Goal: Transaction & Acquisition: Purchase product/service

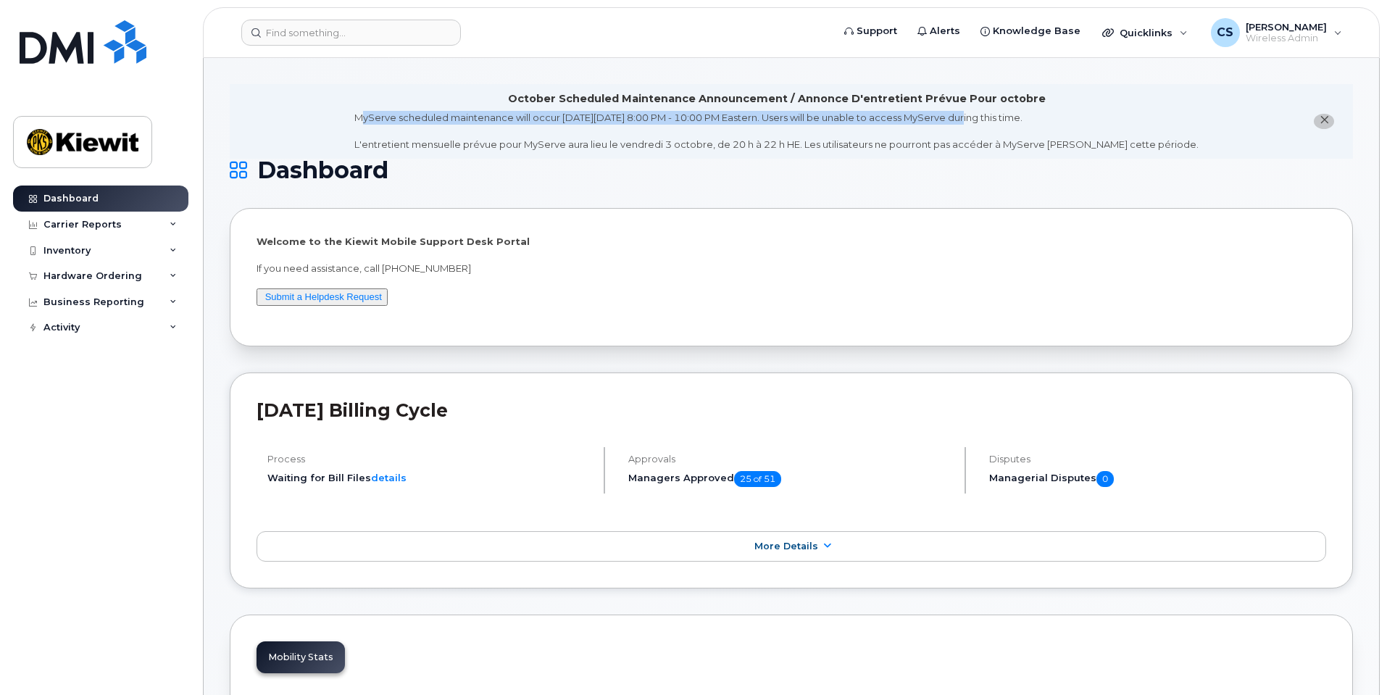
drag, startPoint x: 388, startPoint y: 120, endPoint x: 987, endPoint y: 117, distance: 599.8
click at [987, 117] on div "MyServe scheduled maintenance will occur on Friday October 3rd, 8:00 PM - 10:00…" at bounding box center [776, 131] width 844 height 41
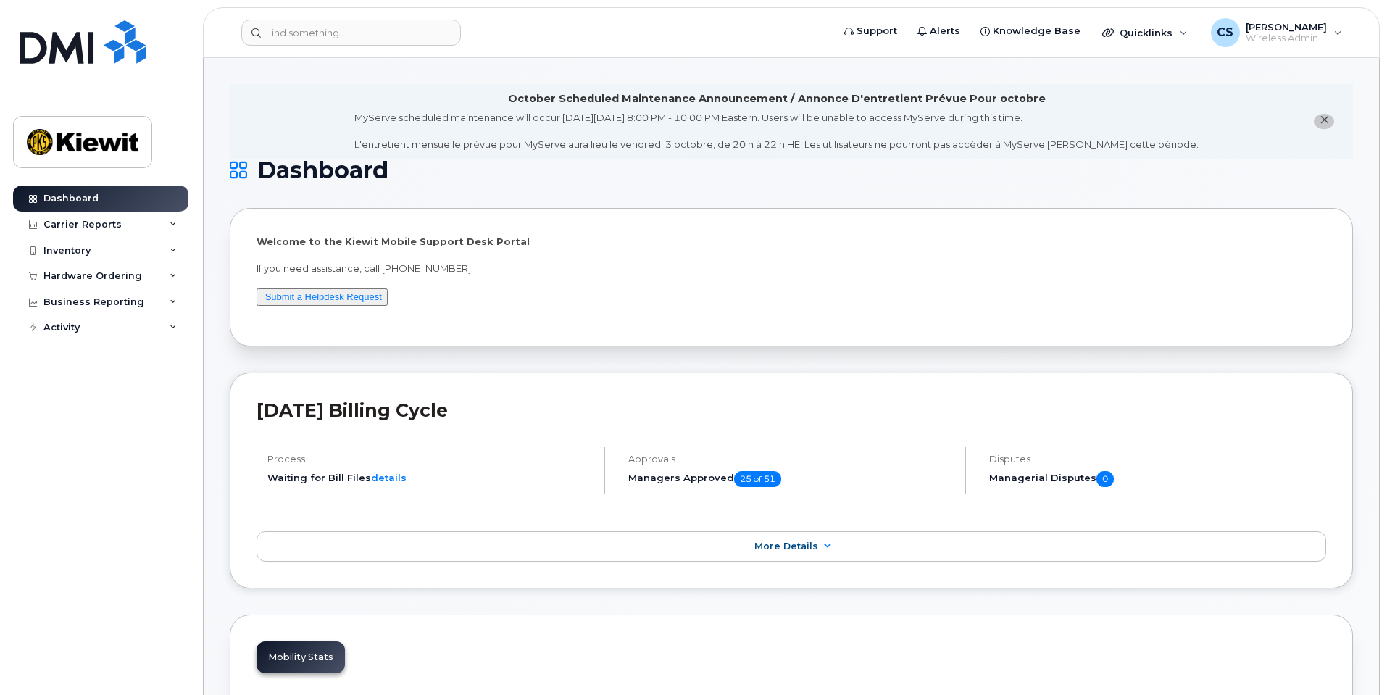
click at [106, 279] on div "Hardware Ordering" at bounding box center [92, 276] width 99 height 12
click at [99, 342] on link "Orders" at bounding box center [113, 331] width 150 height 28
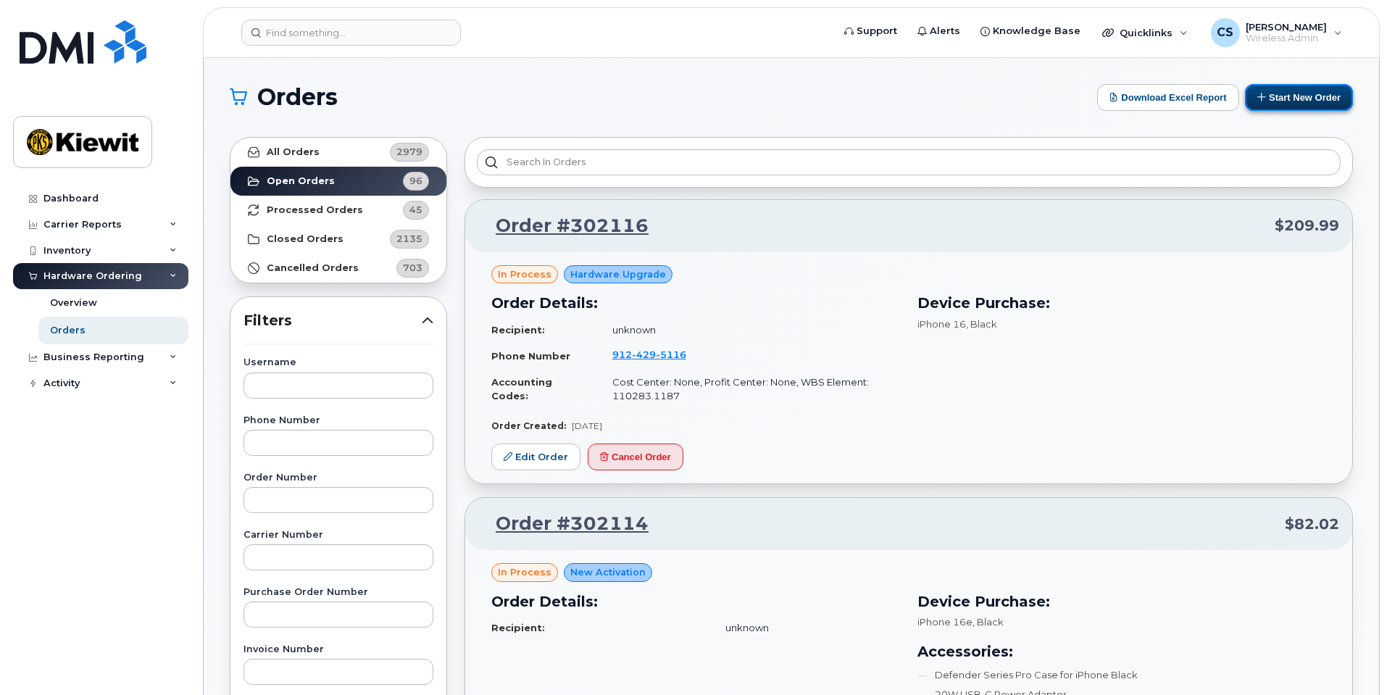
click at [1310, 90] on button "Start New Order" at bounding box center [1299, 97] width 108 height 27
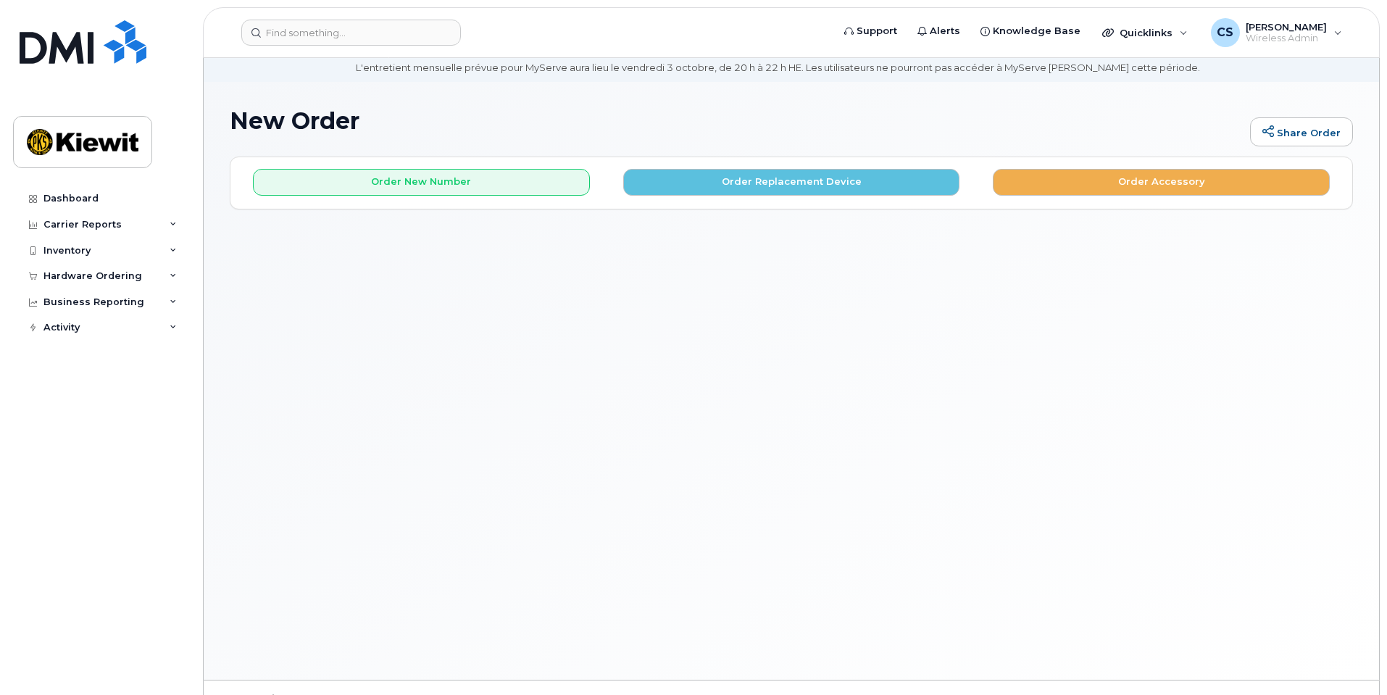
scroll to position [72, 0]
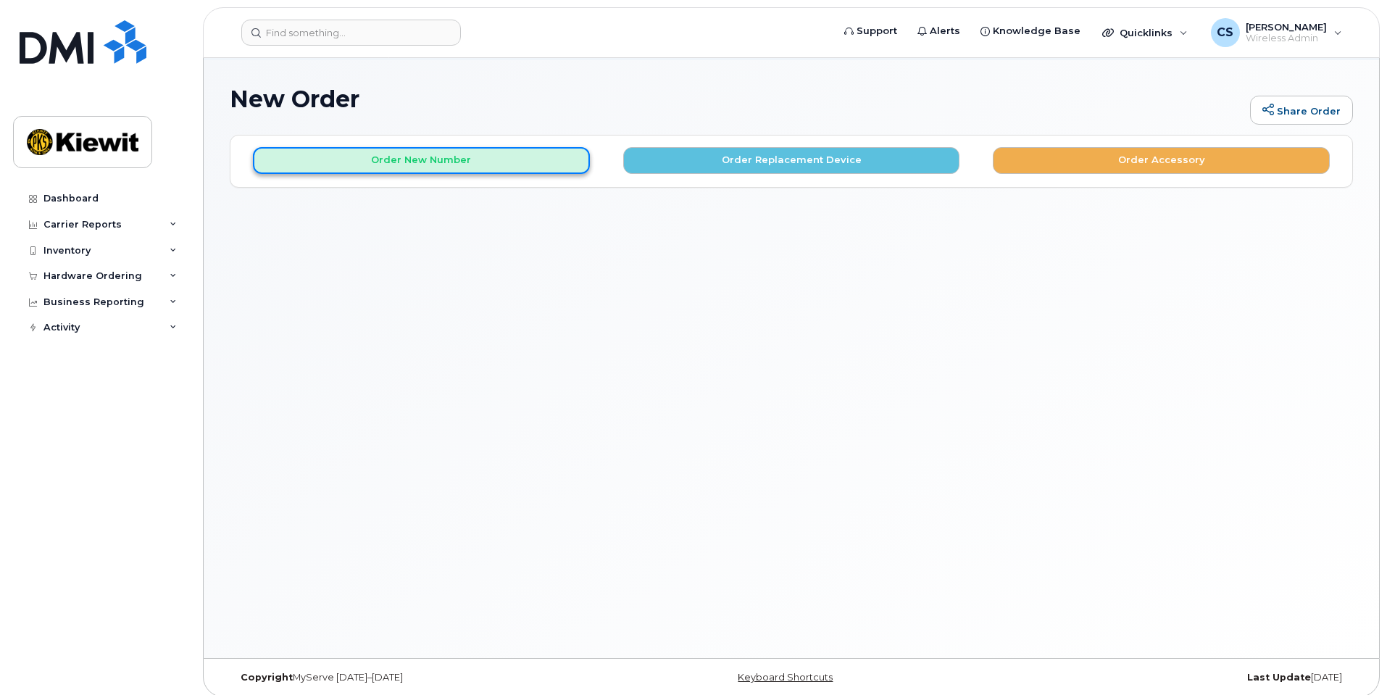
click at [467, 169] on button "Order New Number" at bounding box center [421, 160] width 337 height 27
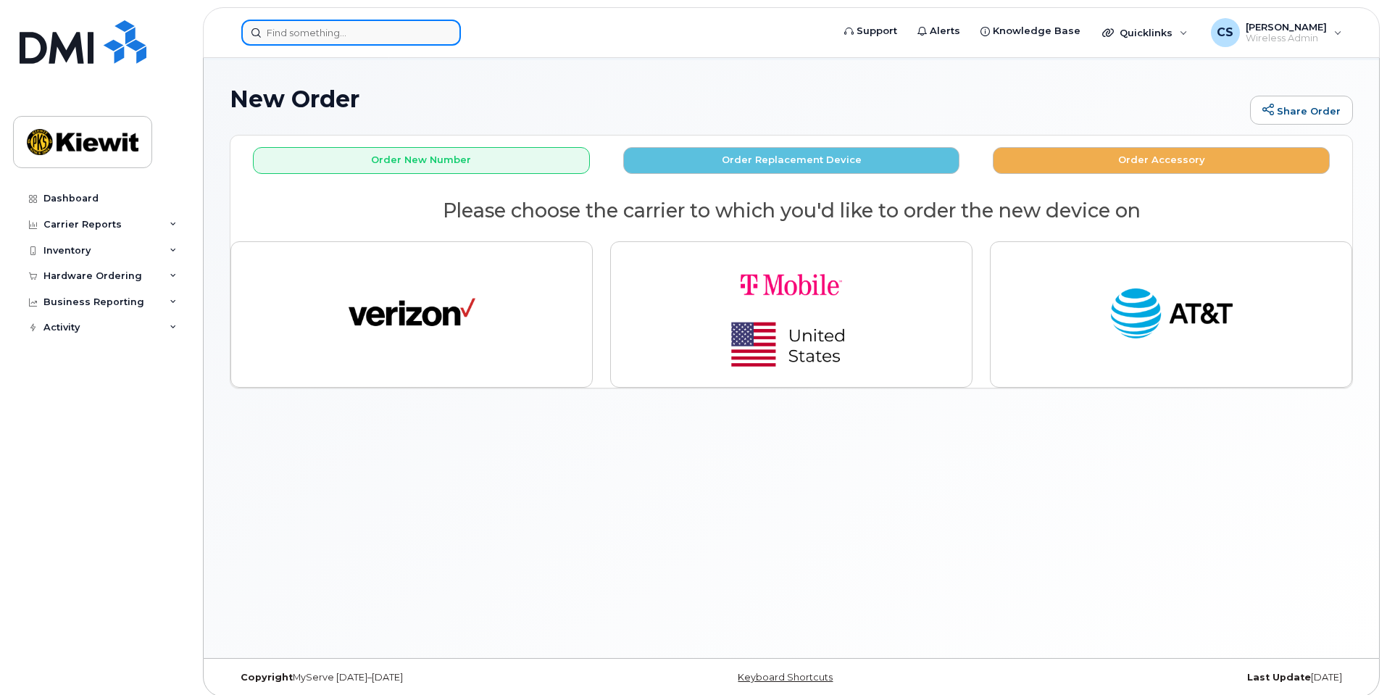
click at [309, 26] on input at bounding box center [350, 33] width 219 height 26
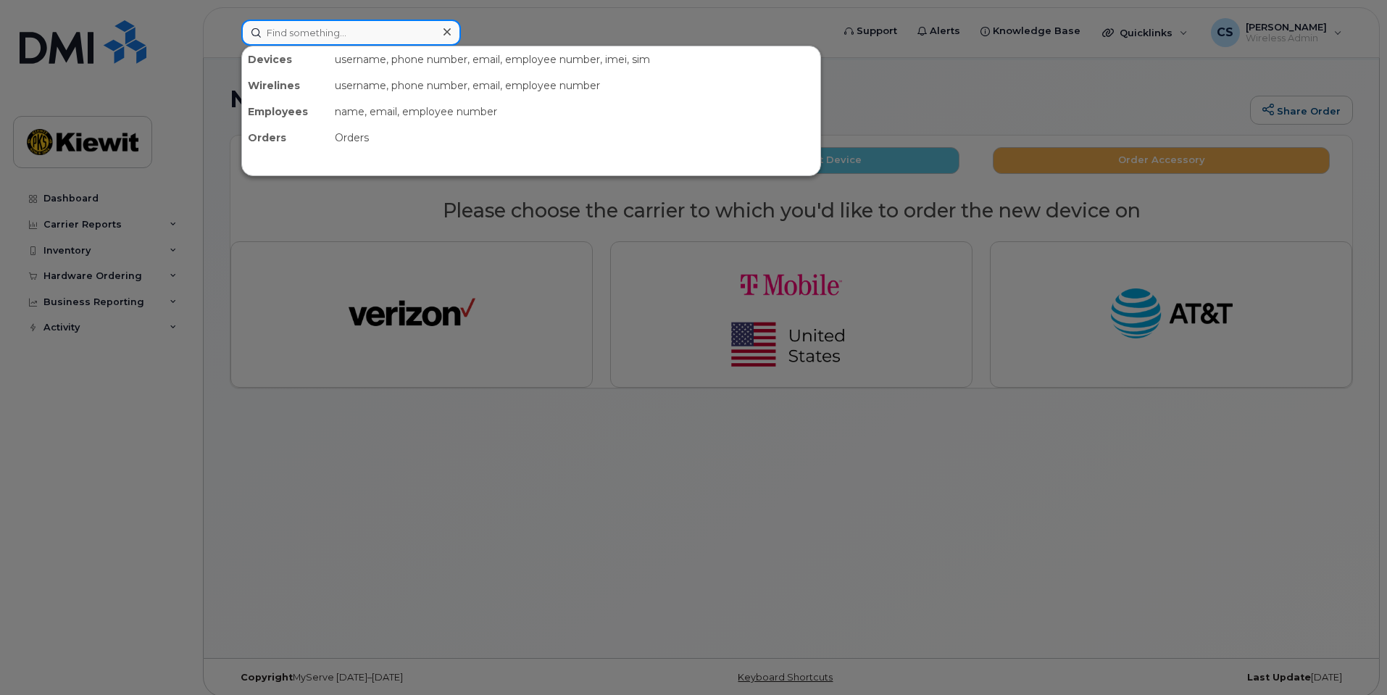
paste input "[PERSON_NAME][EMAIL_ADDRESS][PERSON_NAME][PERSON_NAME][DOMAIN_NAME]"
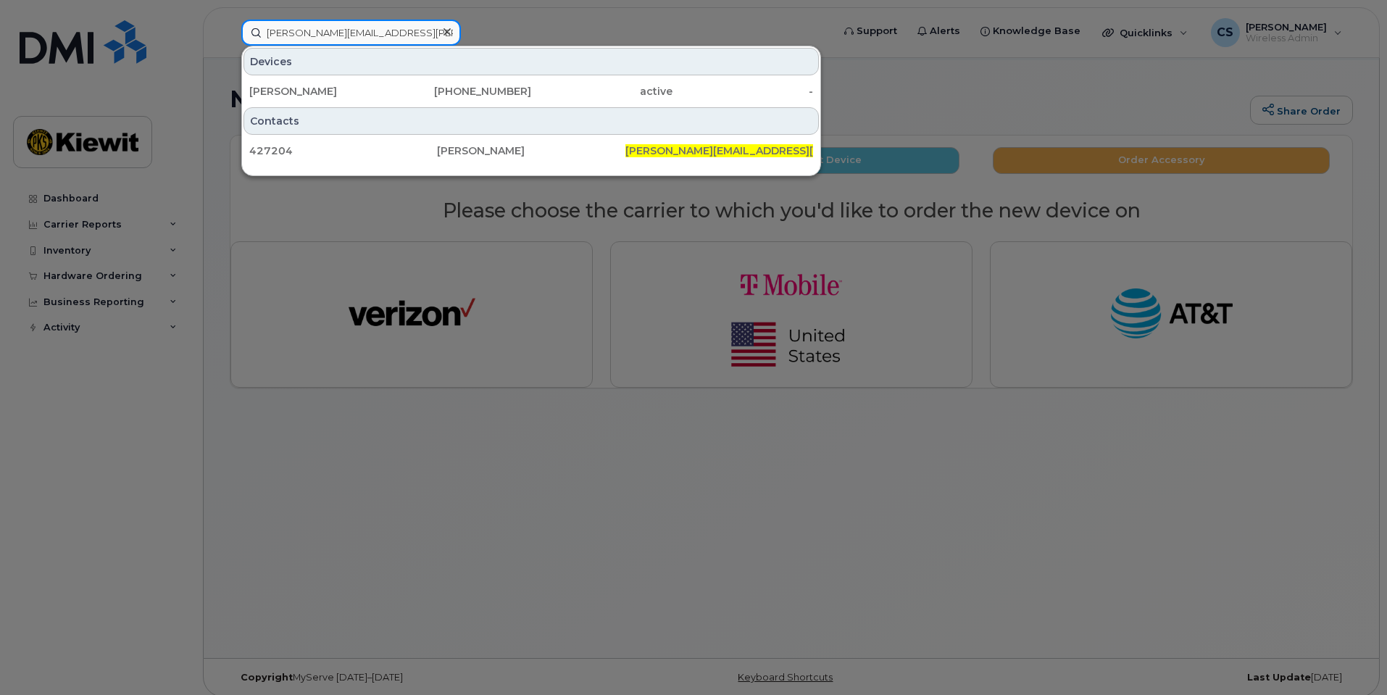
type input "[PERSON_NAME][EMAIL_ADDRESS][PERSON_NAME][PERSON_NAME][DOMAIN_NAME]"
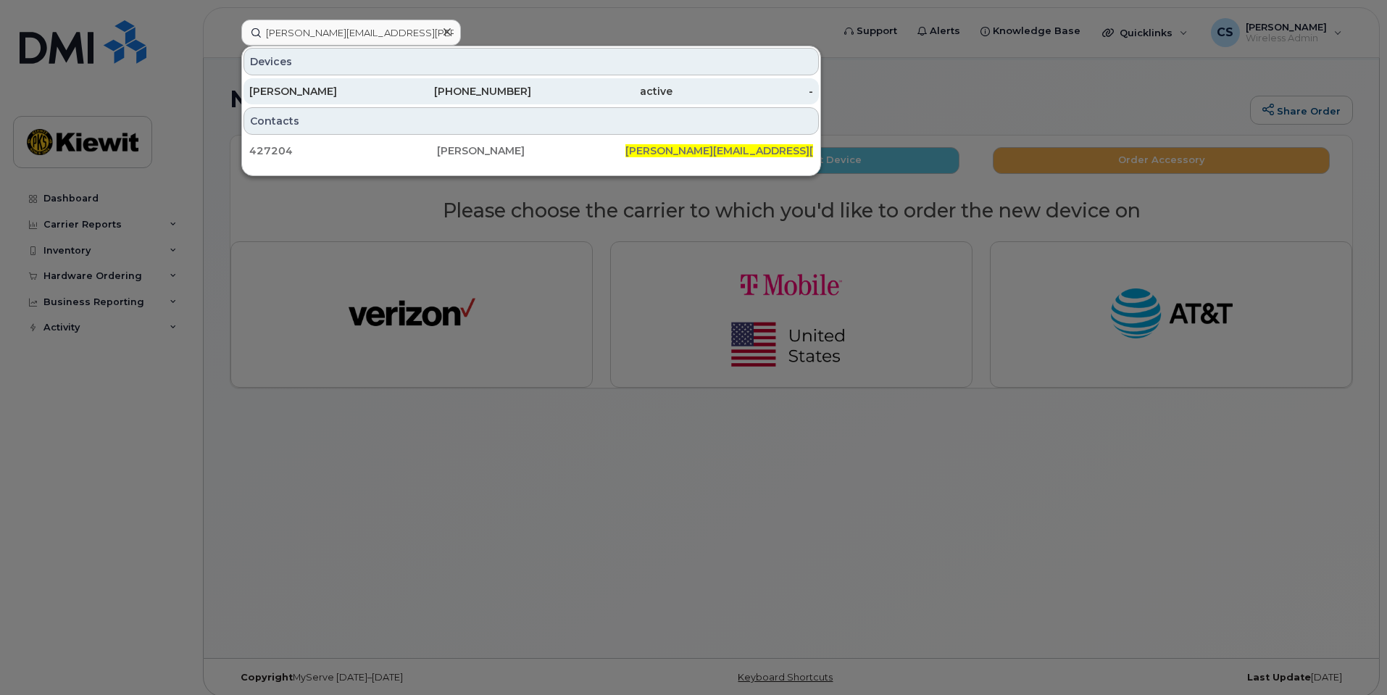
drag, startPoint x: 411, startPoint y: 109, endPoint x: 412, endPoint y: 96, distance: 13.1
click at [412, 107] on div "Contacts" at bounding box center [530, 121] width 575 height 28
click at [412, 96] on div "[PHONE_NUMBER]" at bounding box center [460, 91] width 141 height 14
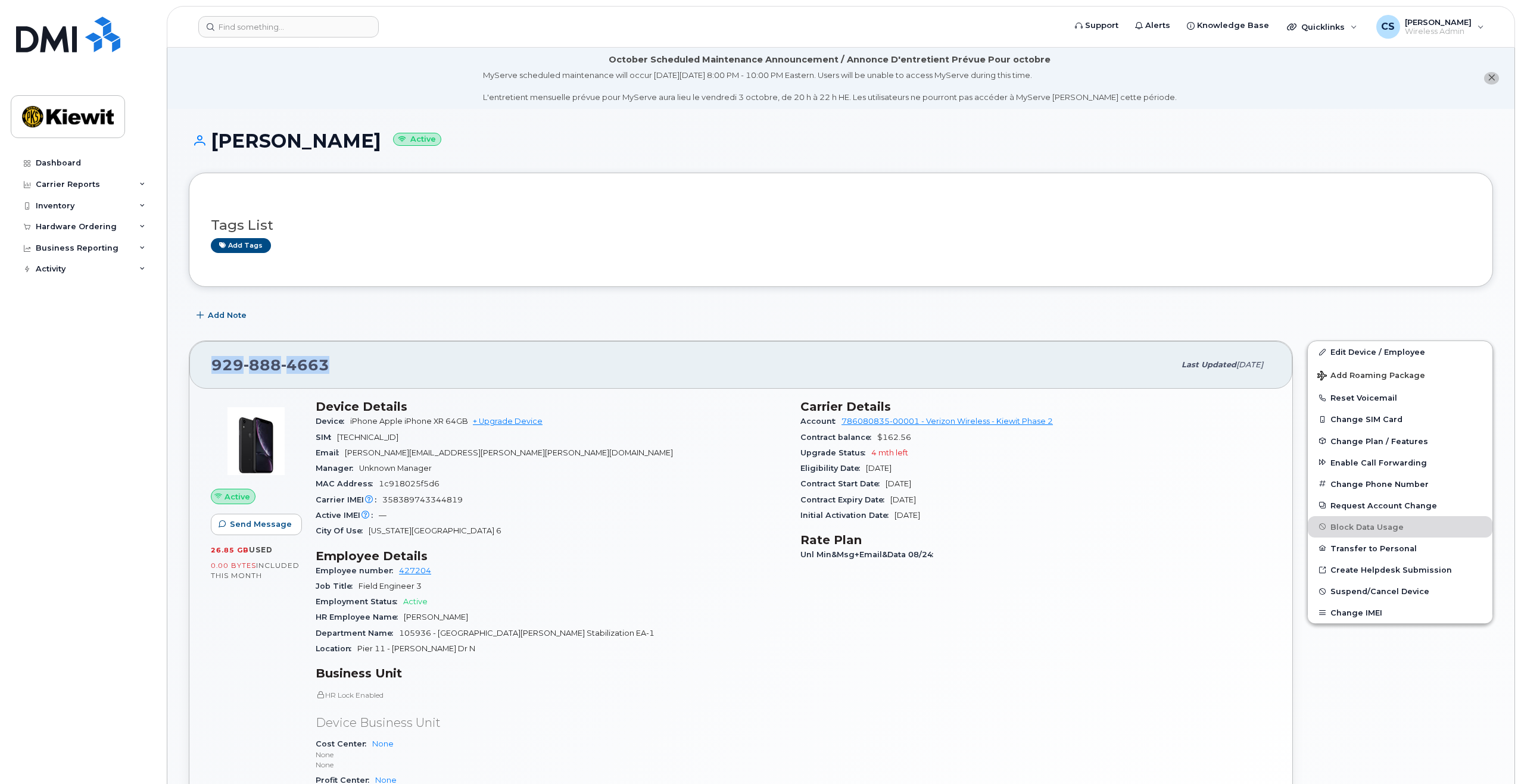
drag, startPoint x: 377, startPoint y: 370, endPoint x: 203, endPoint y: 353, distance: 174.8
click at [203, 353] on div "929 888 4663 Last updated Sep 06, 2025" at bounding box center [741, 365] width 1103 height 48
copy span "929 888 4663"
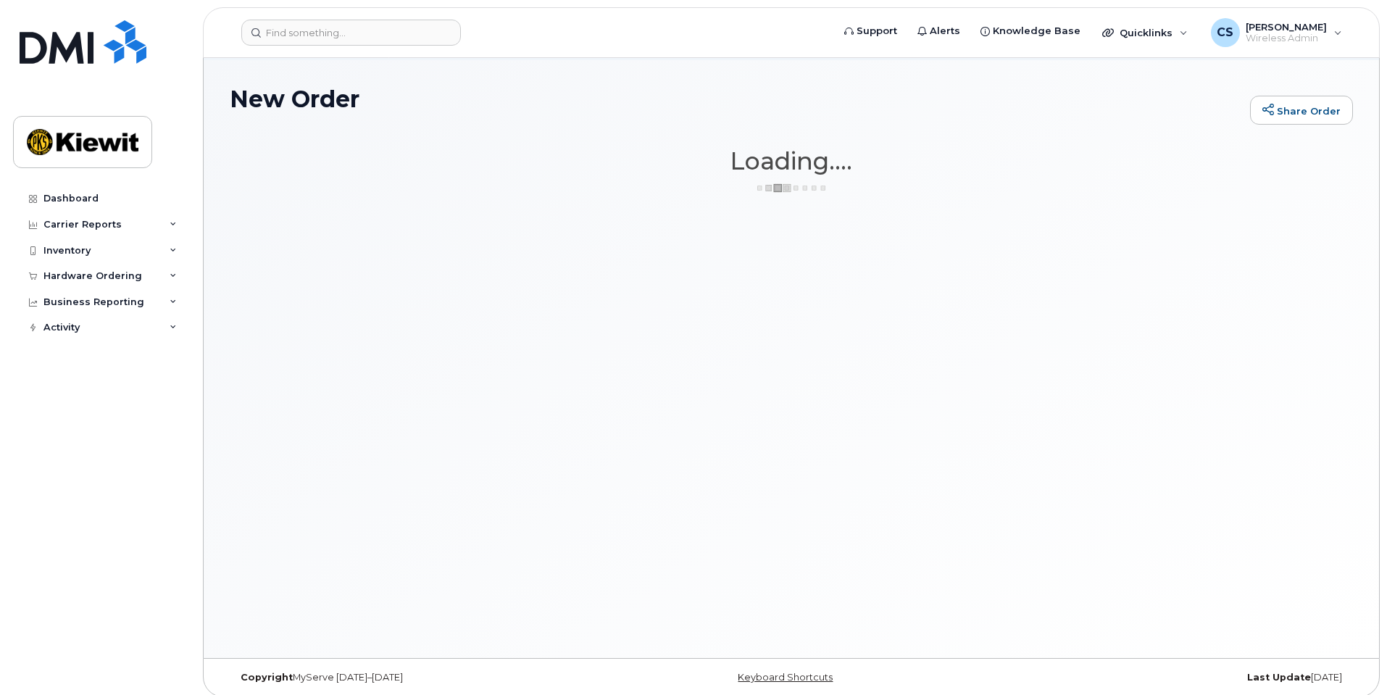
scroll to position [82, 0]
